Goal: Information Seeking & Learning: Check status

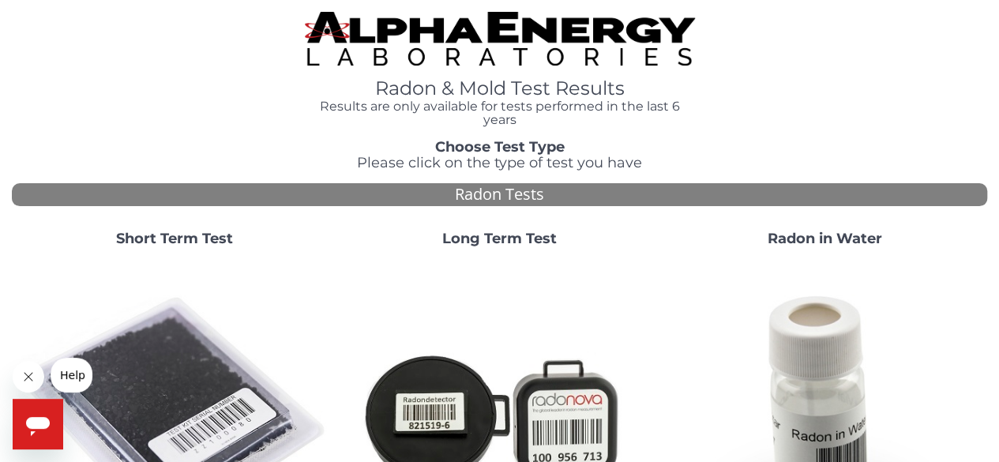
click at [190, 233] on strong "Short Term Test" at bounding box center [174, 238] width 117 height 17
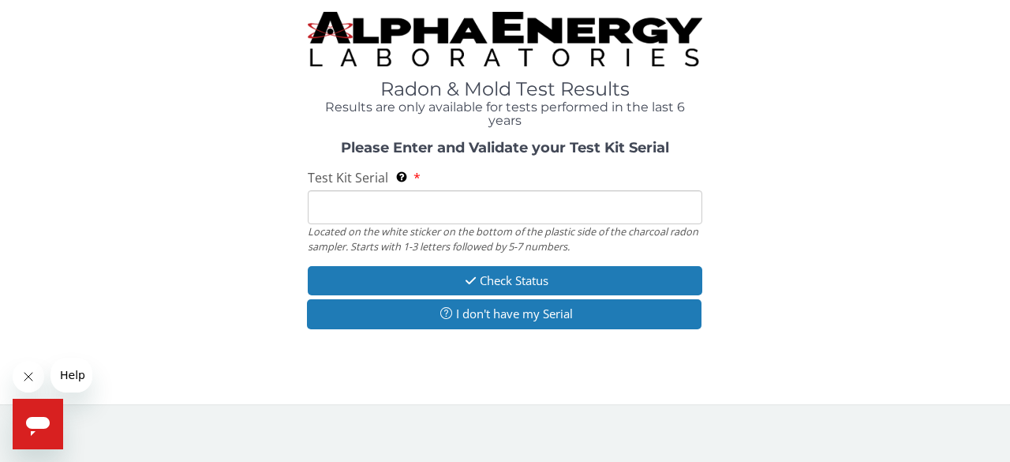
click at [338, 213] on input "Test Kit Serial Located on the white sticker on the bottom of the plastic side …" at bounding box center [505, 207] width 395 height 34
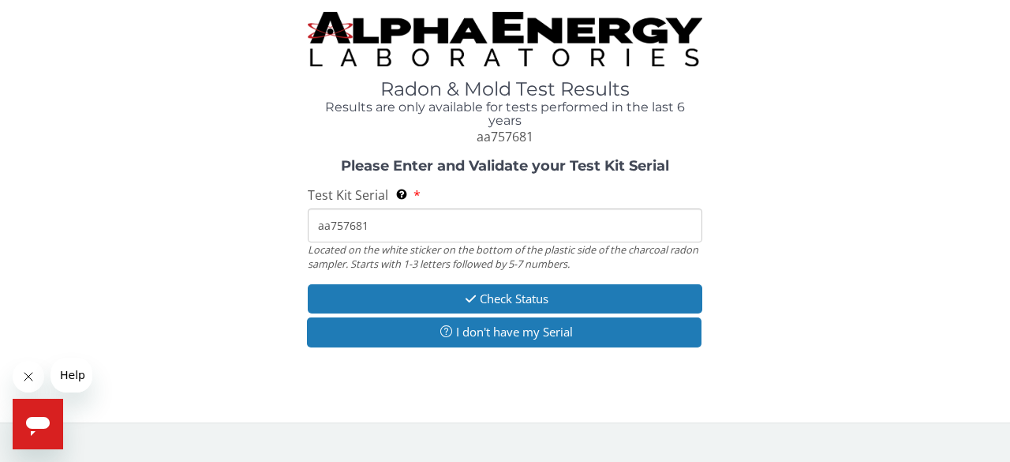
type input "aa757681"
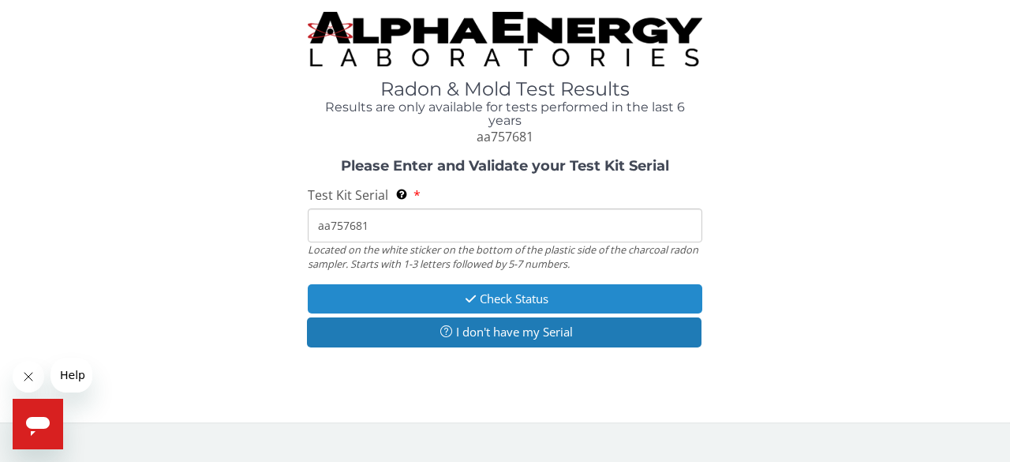
click at [605, 297] on button "Check Status" at bounding box center [505, 298] width 395 height 29
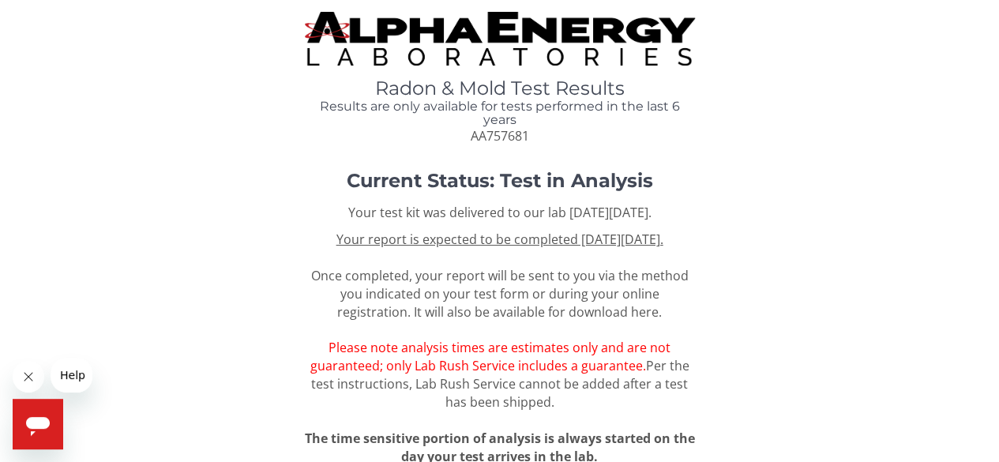
click at [455, 45] on img at bounding box center [500, 39] width 390 height 54
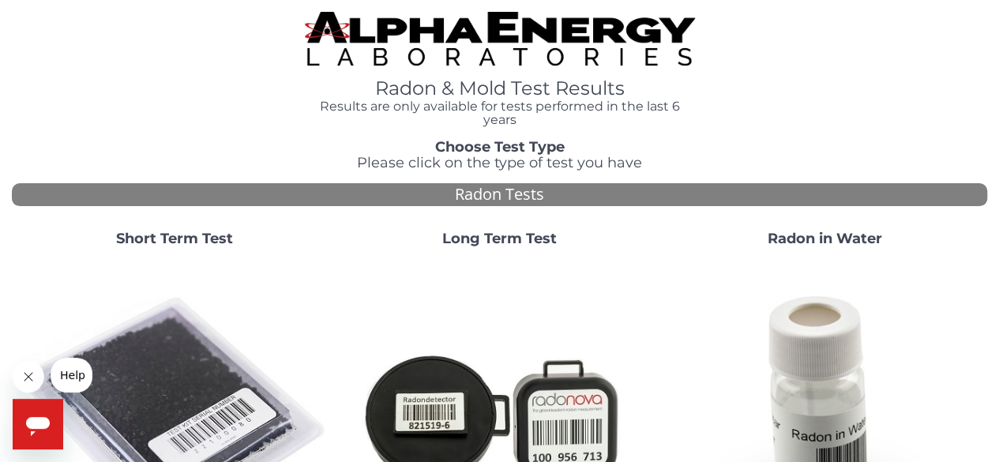
click at [168, 233] on strong "Short Term Test" at bounding box center [174, 238] width 117 height 17
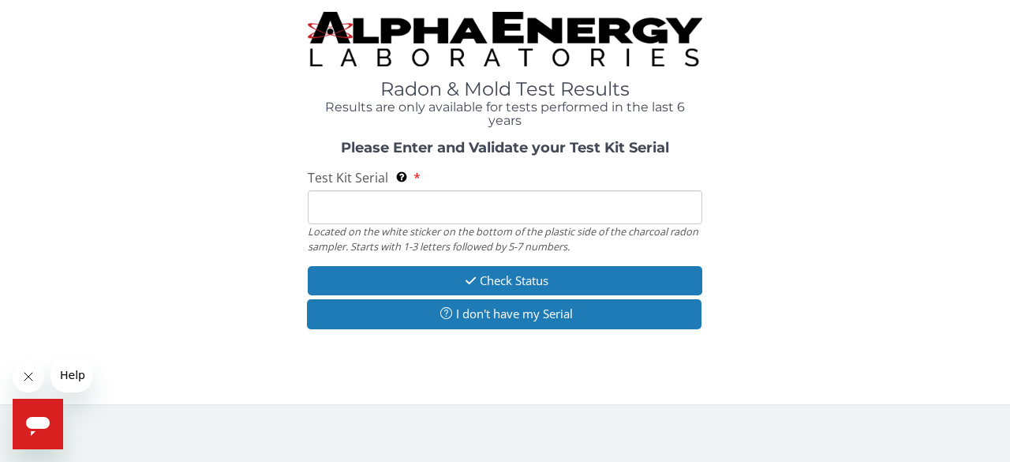
click at [409, 207] on input "Test Kit Serial Located on the white sticker on the bottom of the plastic side …" at bounding box center [505, 207] width 395 height 34
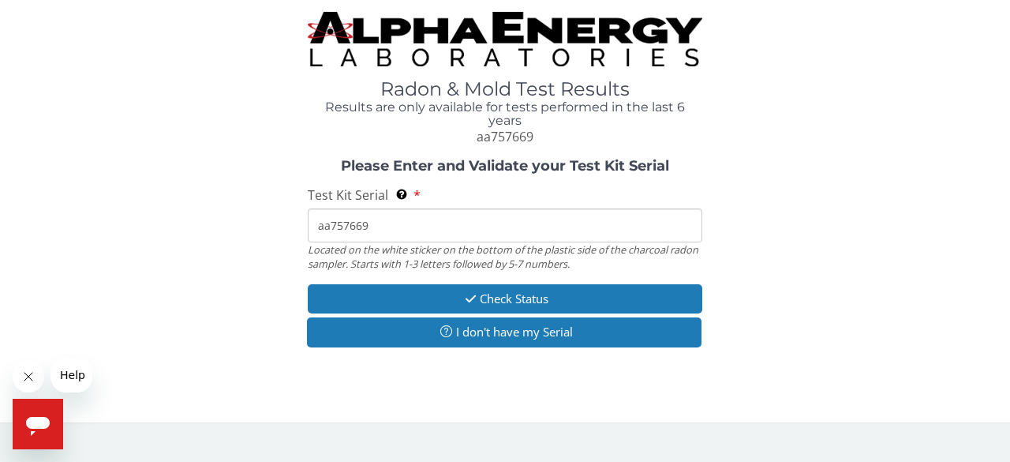
type input "aa757669"
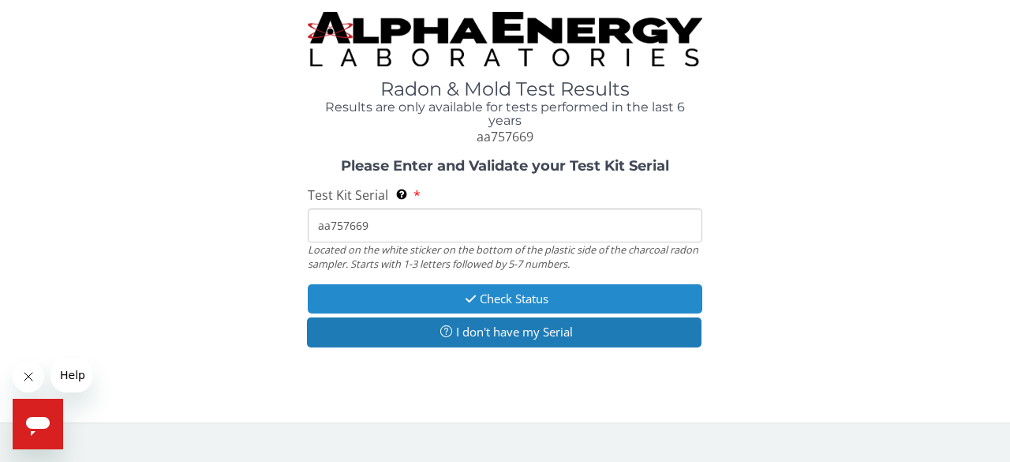
click at [550, 305] on button "Check Status" at bounding box center [505, 298] width 395 height 29
